Goal: Transaction & Acquisition: Purchase product/service

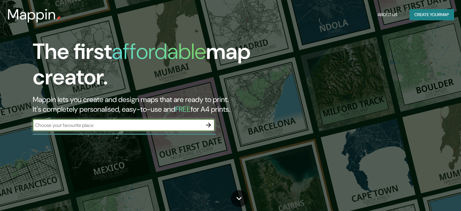
click at [207, 124] on icon "button" at bounding box center [208, 124] width 7 height 7
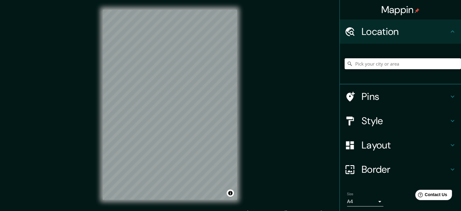
click at [375, 60] on input "Pick your city or area" at bounding box center [402, 63] width 116 height 11
paste input "84513 Son."
type input "Cumpas, [GEOGRAPHIC_DATA], 84513, [GEOGRAPHIC_DATA]"
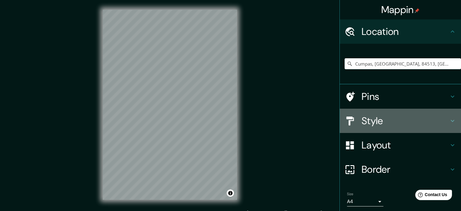
click at [409, 118] on h4 "Style" at bounding box center [404, 120] width 87 height 12
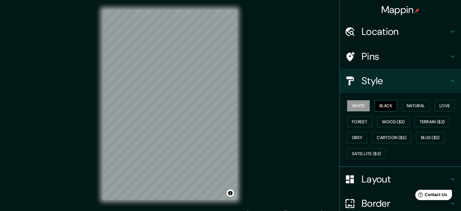
click at [390, 103] on button "Black" at bounding box center [385, 105] width 23 height 11
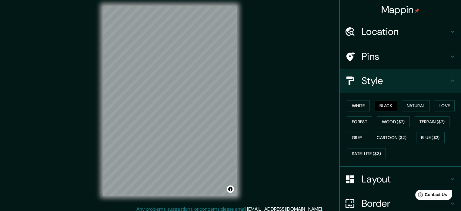
scroll to position [8, 0]
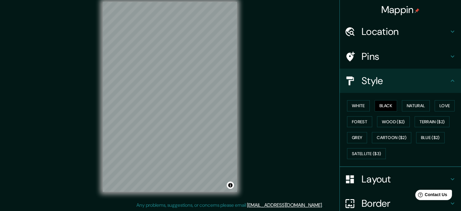
click at [247, 138] on div "Mappin Location [GEOGRAPHIC_DATA] [GEOGRAPHIC_DATA][PERSON_NAME] [GEOGRAPHIC_DA…" at bounding box center [230, 101] width 461 height 219
click at [366, 200] on h4 "Border" at bounding box center [404, 203] width 87 height 12
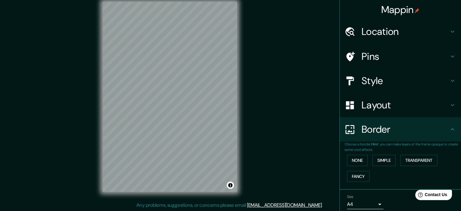
click at [368, 202] on body "Mappin Location [GEOGRAPHIC_DATA] [GEOGRAPHIC_DATA][PERSON_NAME] [GEOGRAPHIC_DA…" at bounding box center [230, 97] width 461 height 211
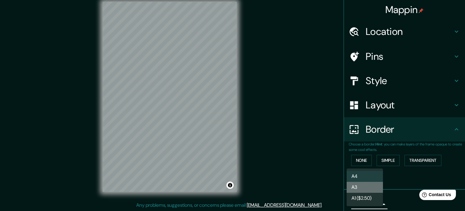
click at [373, 189] on li "A3" at bounding box center [365, 186] width 36 height 11
type input "a4"
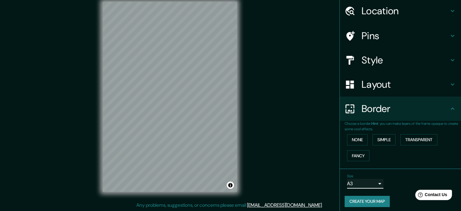
scroll to position [23, 0]
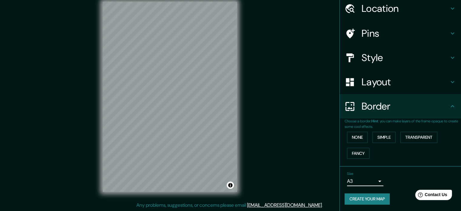
click at [379, 197] on button "Create your map" at bounding box center [366, 198] width 45 height 11
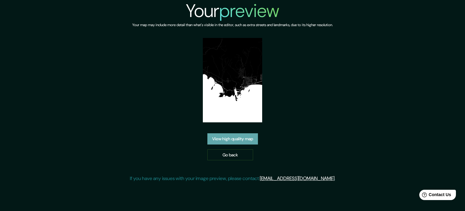
click at [239, 138] on link "View high quality map" at bounding box center [232, 138] width 51 height 11
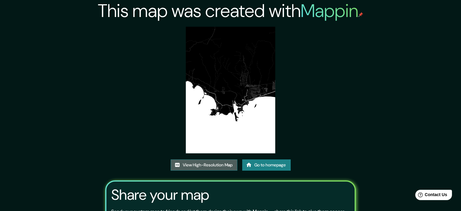
click at [229, 162] on link "View High-Resolution Map" at bounding box center [204, 164] width 67 height 11
